Goal: Task Accomplishment & Management: Complete application form

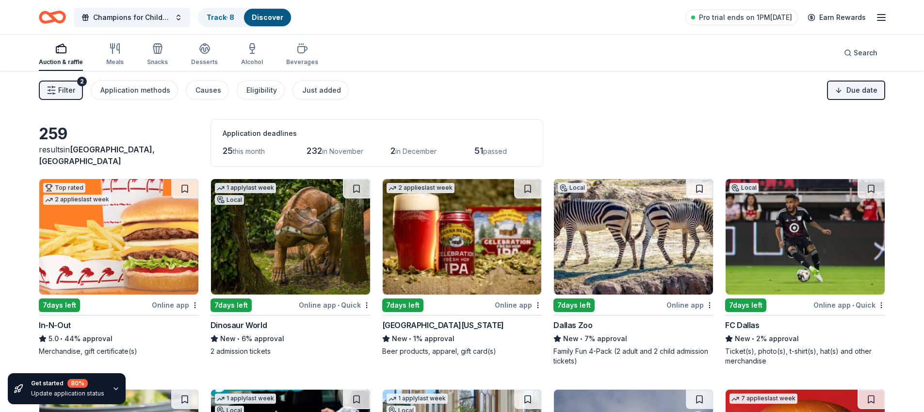
click at [144, 212] on img at bounding box center [118, 236] width 159 height 115
click at [298, 246] on img at bounding box center [290, 236] width 159 height 115
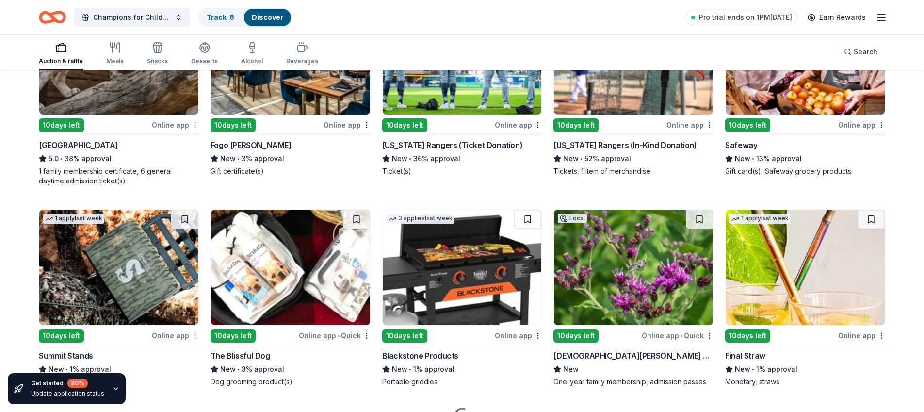
scroll to position [654, 0]
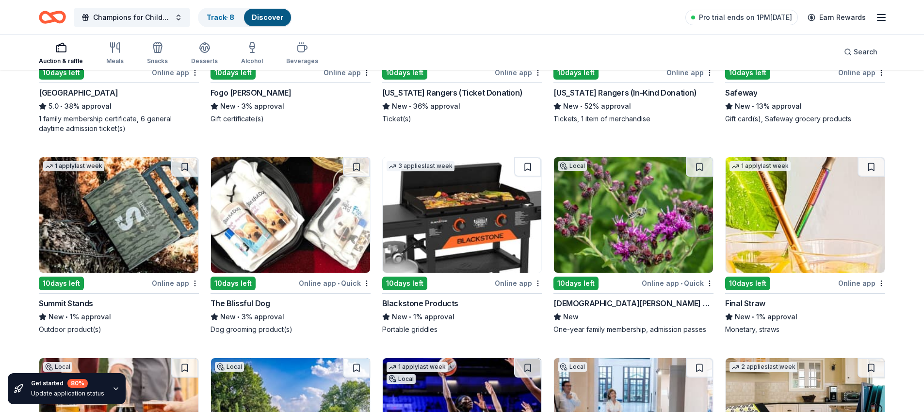
click at [825, 208] on img at bounding box center [805, 214] width 159 height 115
click at [501, 258] on img at bounding box center [462, 214] width 159 height 115
click at [286, 196] on img at bounding box center [290, 214] width 159 height 115
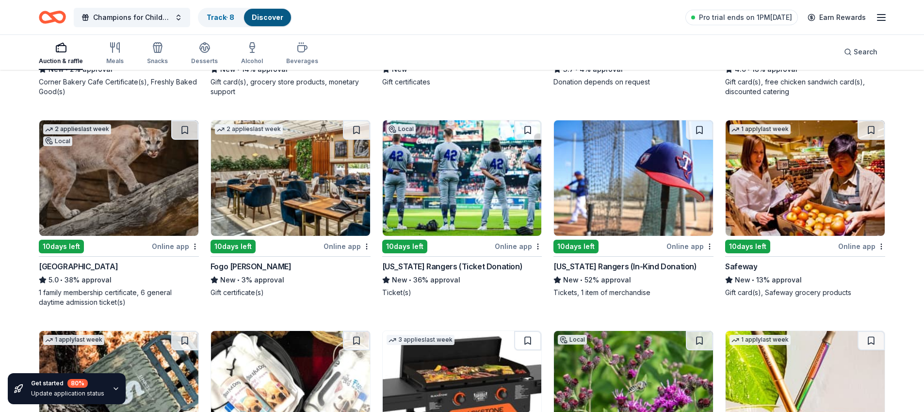
scroll to position [466, 0]
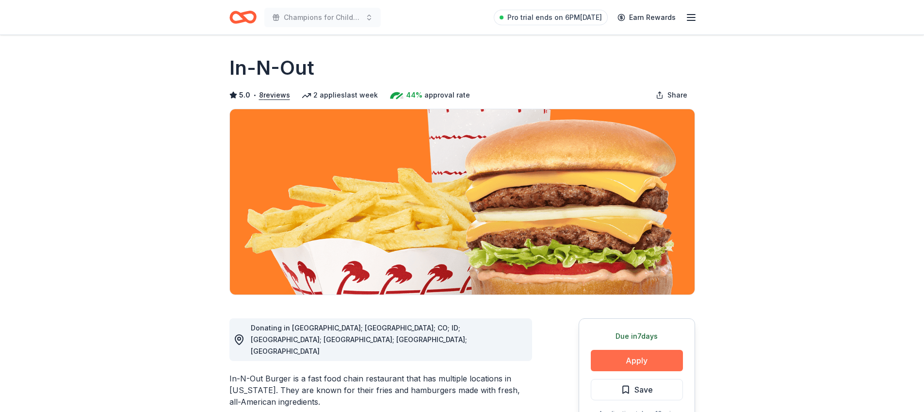
click at [614, 363] on button "Apply" at bounding box center [637, 360] width 92 height 21
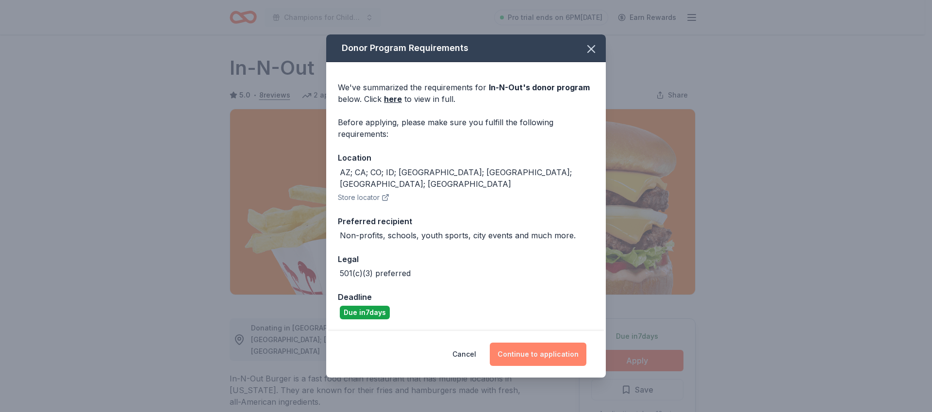
click at [548, 343] on button "Continue to application" at bounding box center [538, 354] width 97 height 23
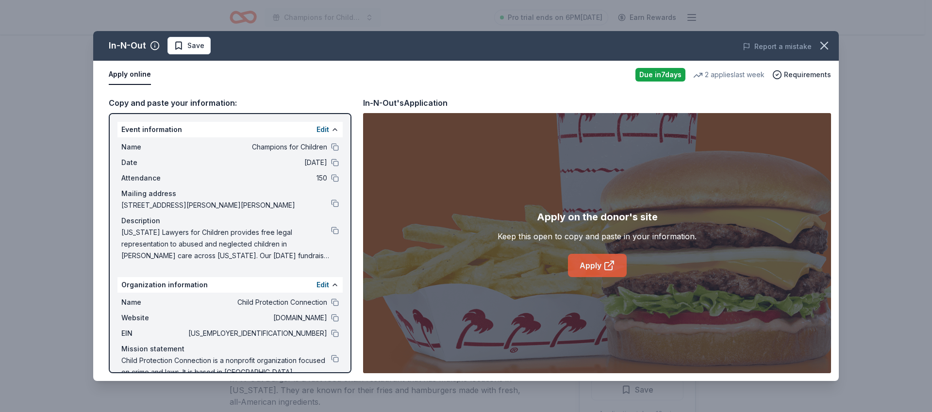
click at [607, 263] on icon at bounding box center [609, 266] width 12 height 12
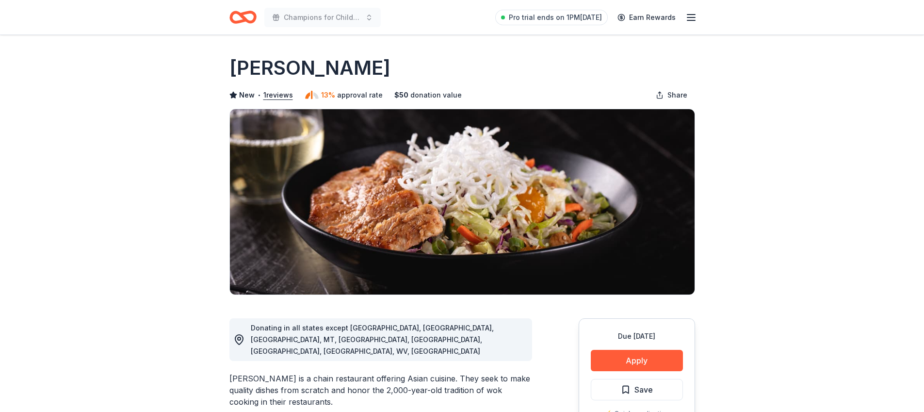
click at [647, 374] on div "Due in 22 days Apply Save ⚡️ Quick application Usually responds in over a month" at bounding box center [637, 390] width 116 height 145
click at [647, 363] on button "Apply" at bounding box center [637, 360] width 92 height 21
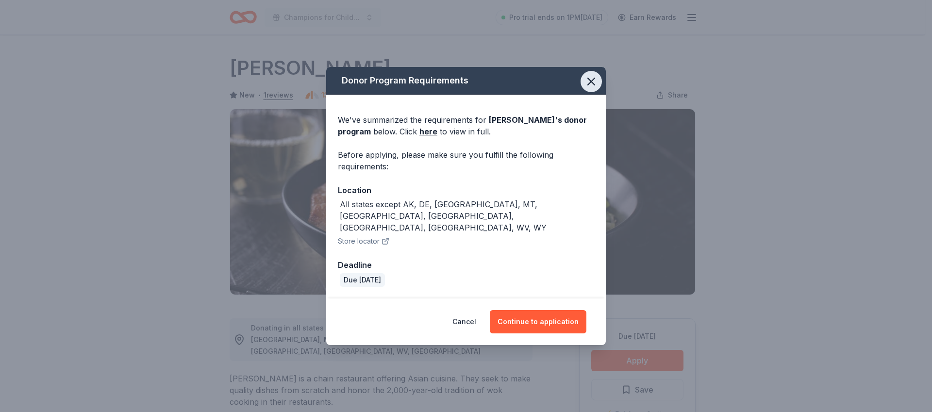
click at [589, 88] on icon "button" at bounding box center [591, 82] width 14 height 14
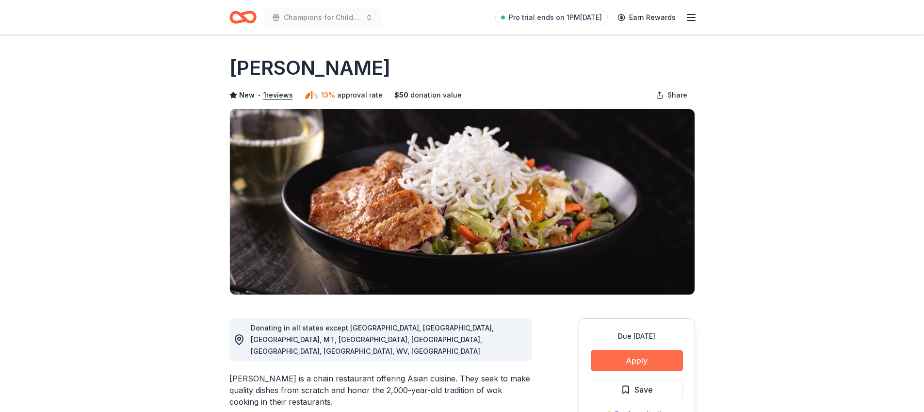
click at [605, 357] on button "Apply" at bounding box center [637, 360] width 92 height 21
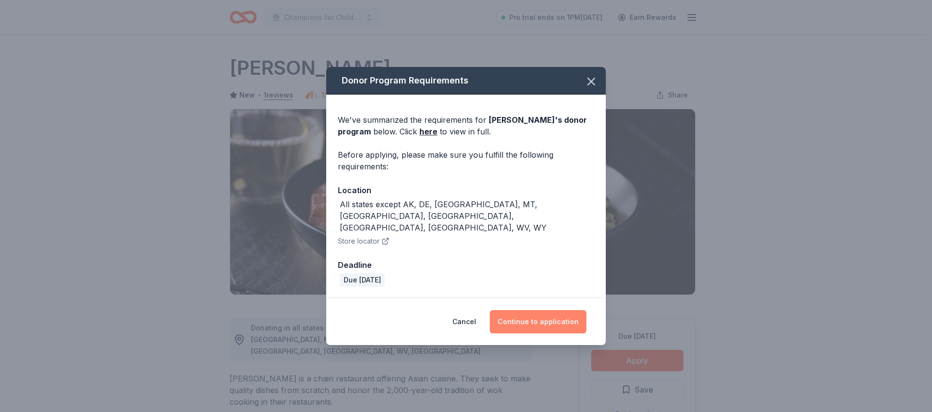
click at [551, 310] on button "Continue to application" at bounding box center [538, 321] width 97 height 23
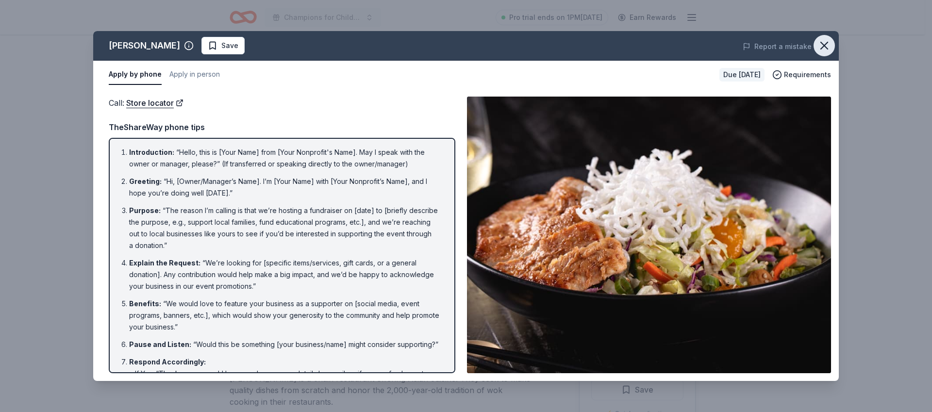
click at [827, 46] on icon "button" at bounding box center [824, 46] width 14 height 14
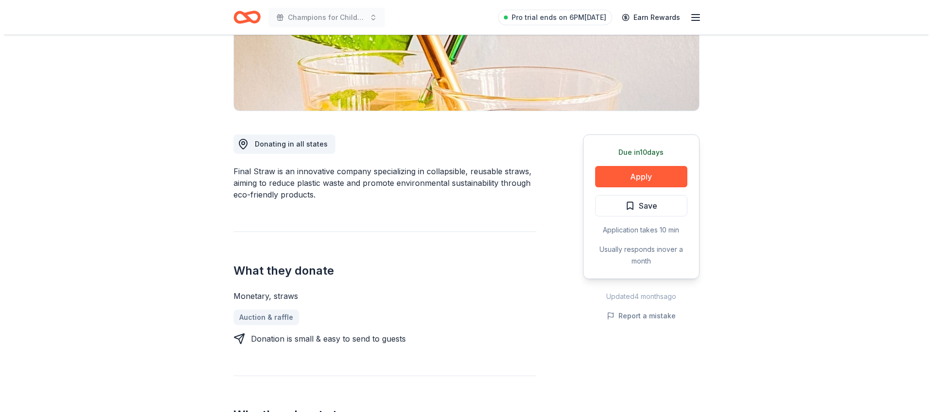
scroll to position [192, 0]
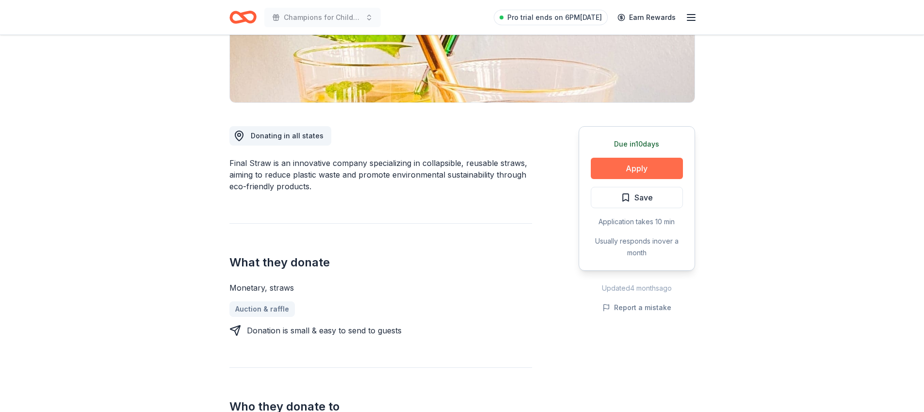
click at [645, 169] on button "Apply" at bounding box center [637, 168] width 92 height 21
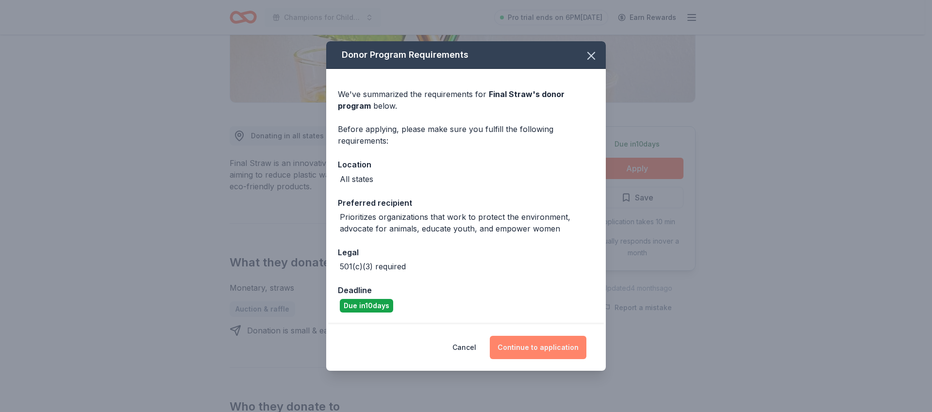
click at [566, 338] on button "Continue to application" at bounding box center [538, 347] width 97 height 23
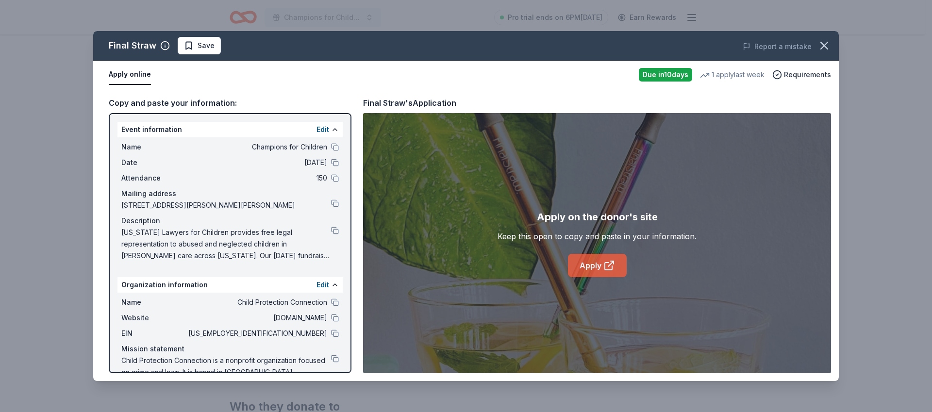
drag, startPoint x: 593, startPoint y: 283, endPoint x: 594, endPoint y: 274, distance: 9.3
click at [593, 283] on div "Apply on the donor's site Keep this open to copy and paste in your information.…" at bounding box center [597, 243] width 468 height 260
click at [594, 274] on link "Apply" at bounding box center [597, 265] width 59 height 23
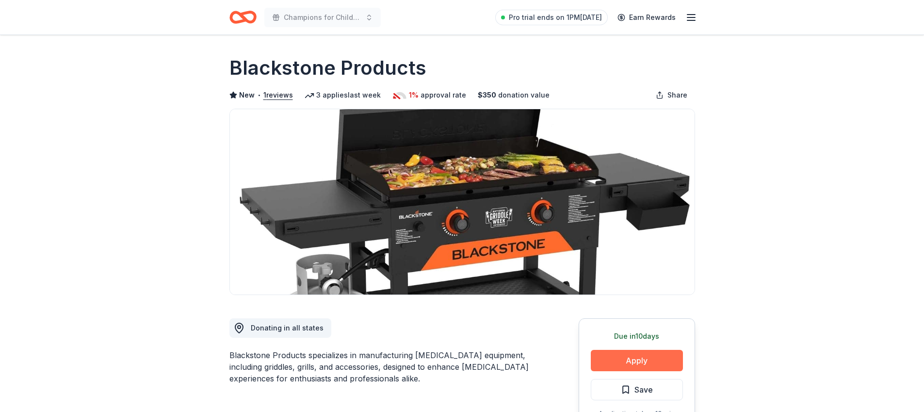
click at [630, 369] on button "Apply" at bounding box center [637, 360] width 92 height 21
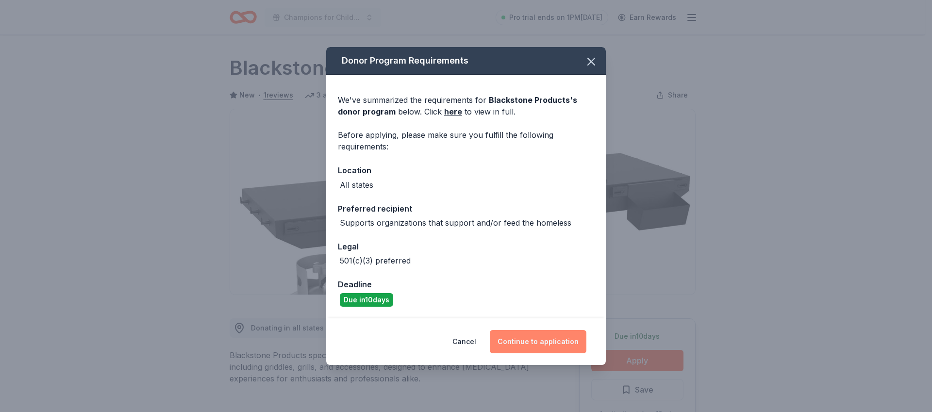
click at [521, 337] on button "Continue to application" at bounding box center [538, 341] width 97 height 23
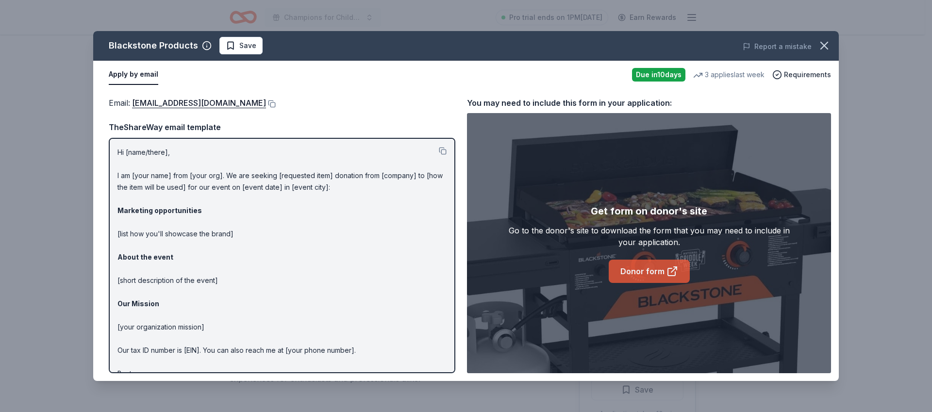
click at [632, 267] on link "Donor form" at bounding box center [648, 271] width 81 height 23
